Goal: Task Accomplishment & Management: Manage account settings

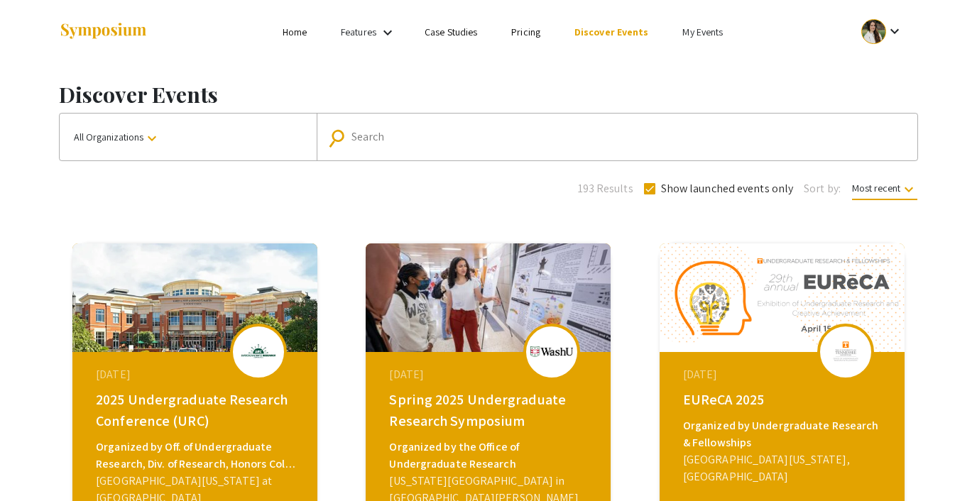
click at [706, 26] on link "My Events" at bounding box center [702, 32] width 40 height 13
click at [701, 56] on button "Events I've organized" at bounding box center [723, 63] width 121 height 34
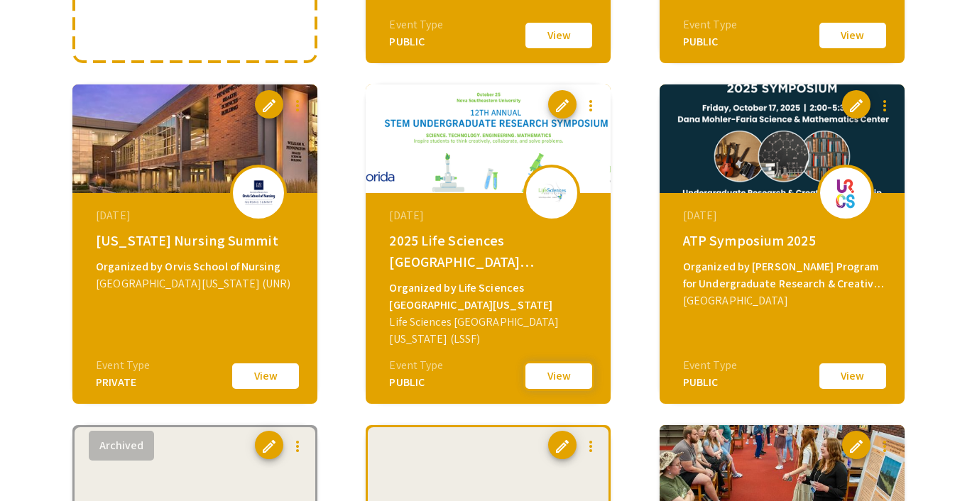
scroll to position [419, 0]
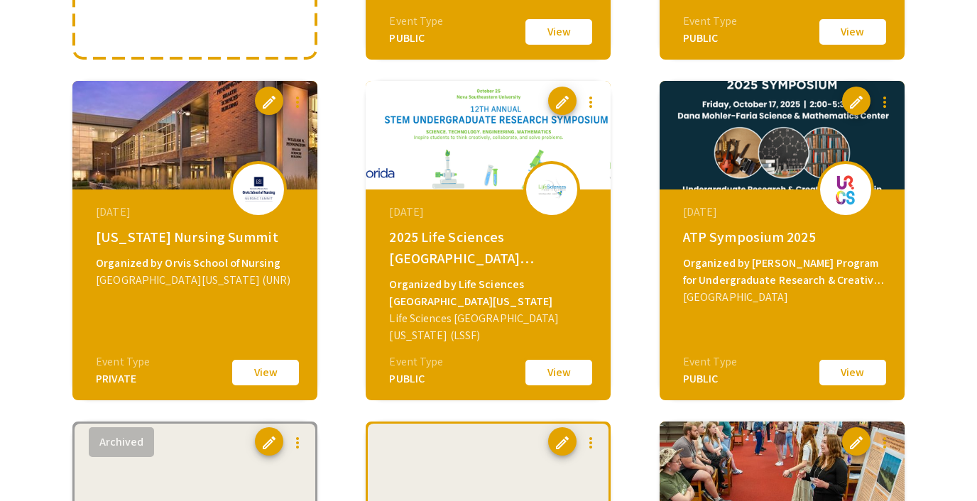
click at [562, 371] on button "View" at bounding box center [558, 373] width 71 height 30
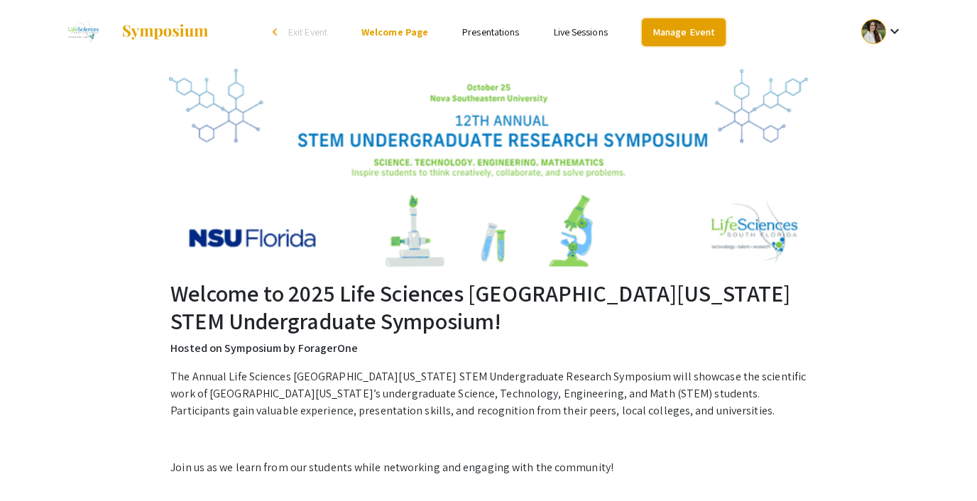
click at [680, 37] on link "Manage Event" at bounding box center [684, 32] width 84 height 28
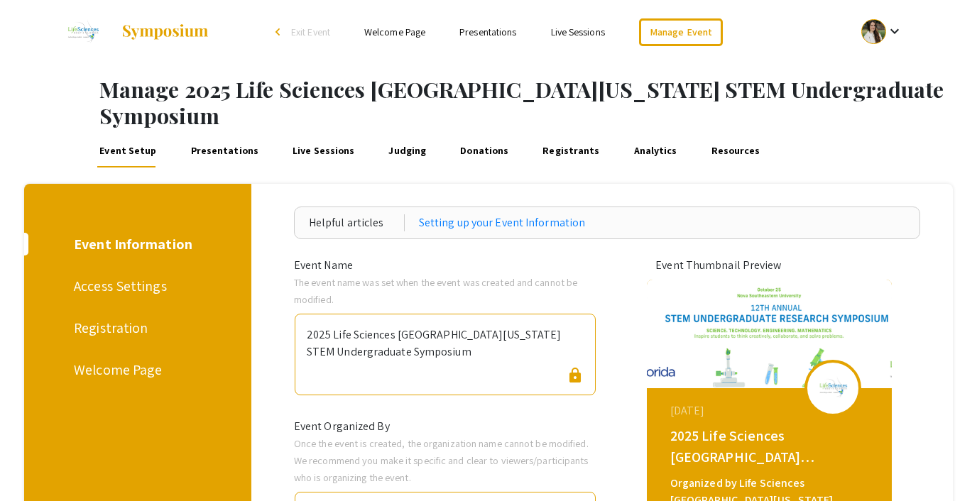
click at [114, 317] on div "Registration" at bounding box center [135, 327] width 123 height 21
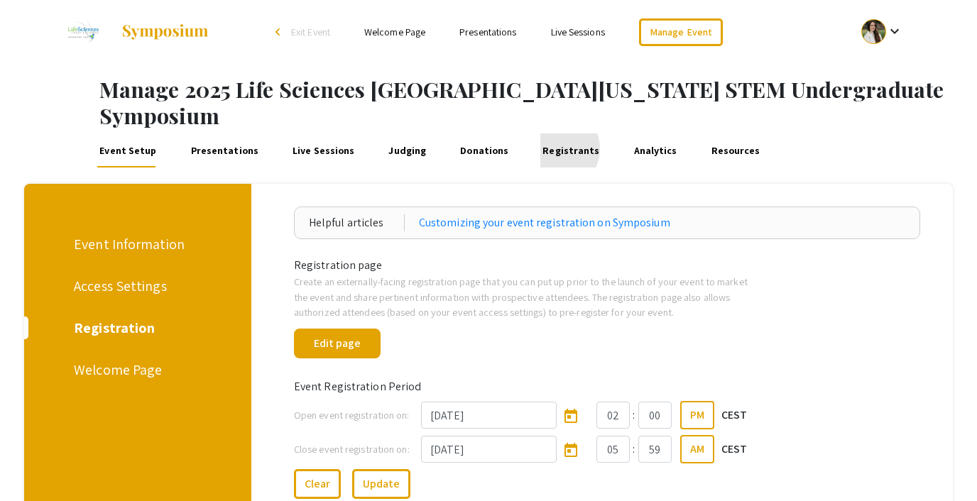
click at [540, 133] on link "Registrants" at bounding box center [571, 150] width 62 height 34
